Goal: Check status: Check status

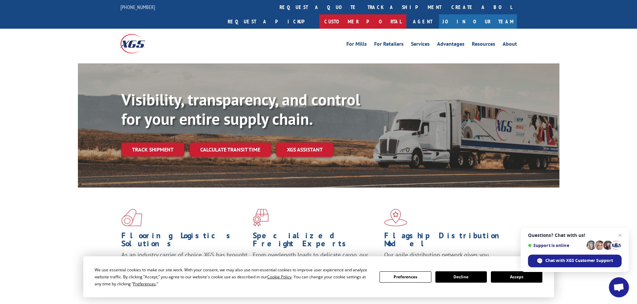
click at [406, 14] on link "Customer Portal" at bounding box center [362, 21] width 87 height 14
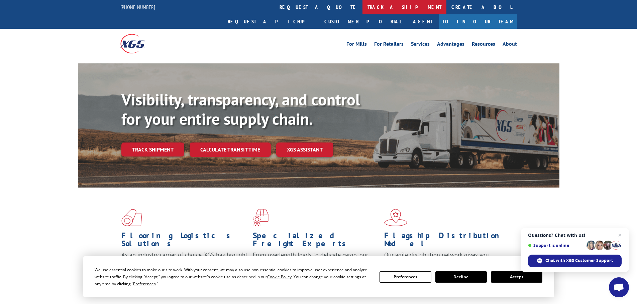
click at [362, 6] on link "track a shipment" at bounding box center [404, 7] width 84 height 14
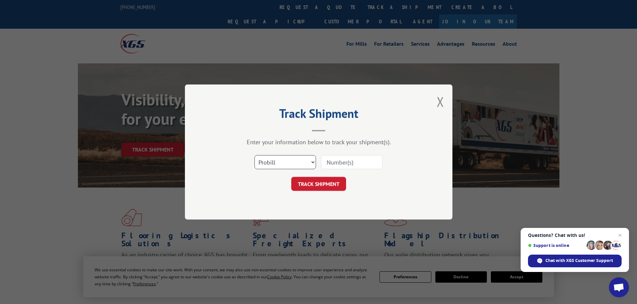
click at [311, 157] on select "Select category... Probill BOL PO" at bounding box center [284, 162] width 61 height 14
select select "po"
click at [254, 155] on select "Select category... Probill BOL PO" at bounding box center [284, 162] width 61 height 14
click at [345, 162] on input at bounding box center [351, 162] width 61 height 14
paste input "18516169"
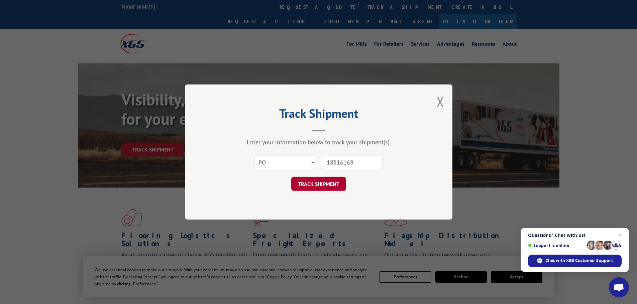
type input "18516169"
click at [323, 183] on button "TRACK SHIPMENT" at bounding box center [318, 184] width 55 height 14
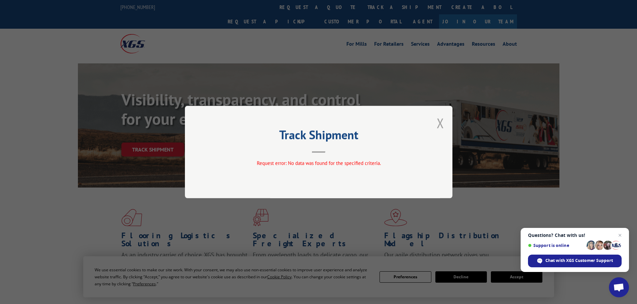
click at [443, 121] on button "Close modal" at bounding box center [439, 123] width 7 height 18
